Goal: Transaction & Acquisition: Book appointment/travel/reservation

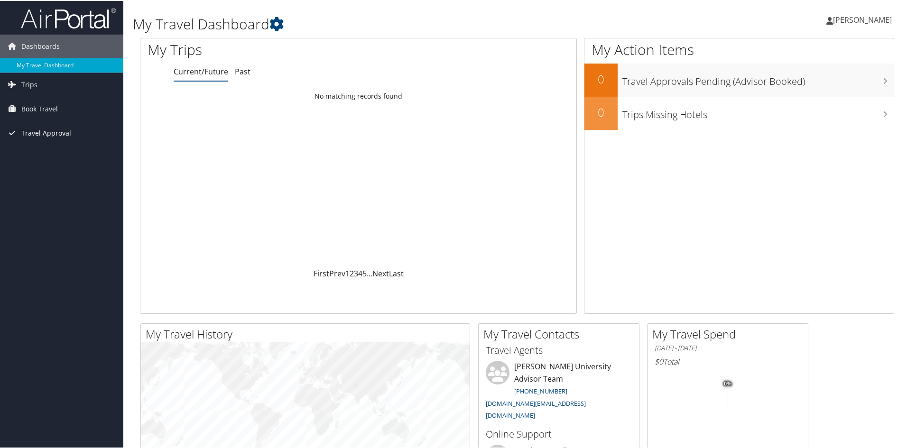
click at [44, 129] on span "Travel Approval" at bounding box center [46, 132] width 50 height 24
click at [51, 148] on link "Pending Trip Approvals" at bounding box center [61, 151] width 123 height 14
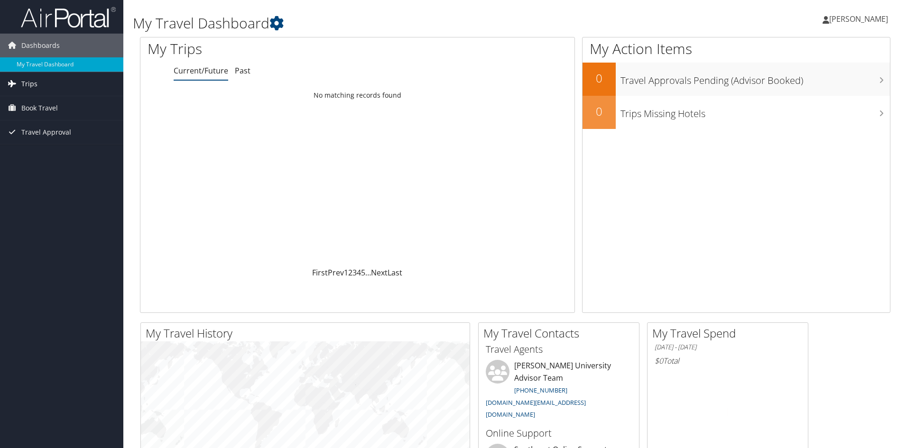
drag, startPoint x: 0, startPoint y: 0, endPoint x: 35, endPoint y: 82, distance: 89.0
click at [35, 82] on span "Trips" at bounding box center [29, 84] width 16 height 24
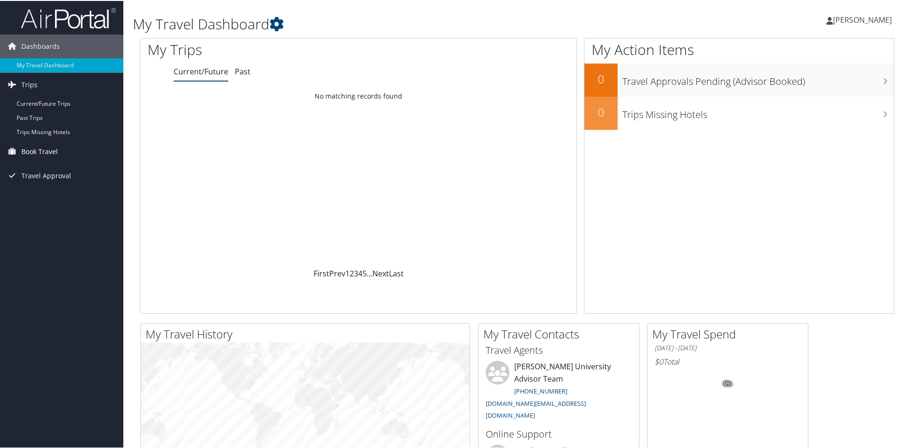
click at [56, 151] on span "Book Travel" at bounding box center [39, 151] width 37 height 24
click at [57, 195] on link "Book/Manage Online Trips" at bounding box center [61, 198] width 123 height 14
